Goal: Obtain resource: Download file/media

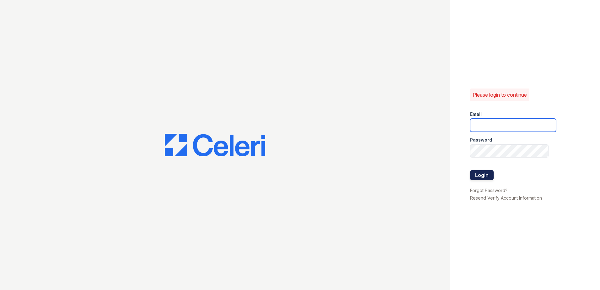
type input "[EMAIL_ADDRESS][DOMAIN_NAME]"
click at [492, 177] on button "Login" at bounding box center [482, 175] width 24 height 10
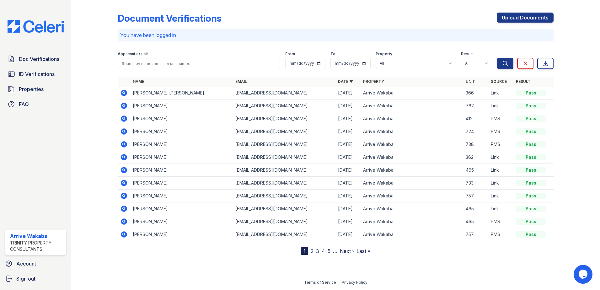
click at [122, 118] on icon at bounding box center [124, 118] width 6 height 6
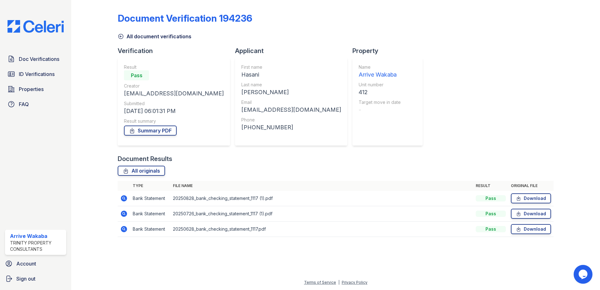
click at [520, 204] on td "Download" at bounding box center [530, 198] width 45 height 15
click at [531, 201] on link "Download" at bounding box center [531, 198] width 40 height 10
click at [132, 130] on icon at bounding box center [131, 130] width 3 height 5
click at [6, 73] on link "ID Verifications" at bounding box center [35, 74] width 61 height 13
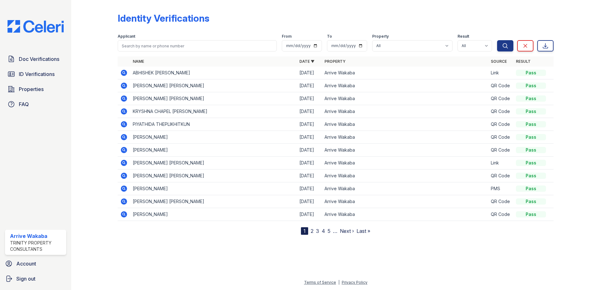
click at [123, 72] on icon at bounding box center [124, 73] width 8 height 8
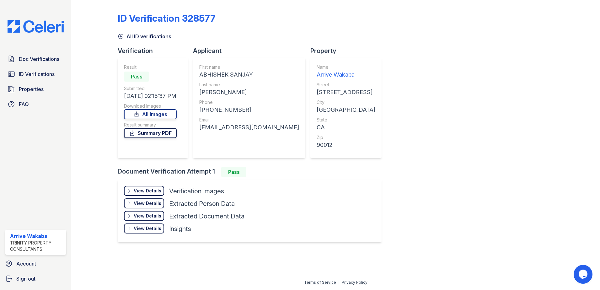
click at [151, 134] on link "Summary PDF" at bounding box center [150, 133] width 53 height 10
click at [155, 119] on link "All Images" at bounding box center [150, 114] width 53 height 10
click at [158, 116] on link "All Images" at bounding box center [150, 114] width 53 height 10
